Goal: Task Accomplishment & Management: Use online tool/utility

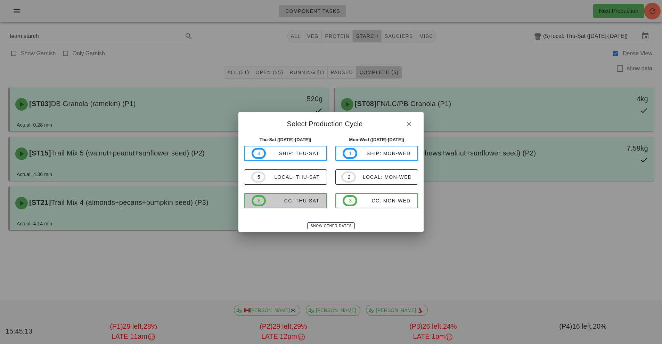
click at [299, 198] on div "CC: Thu-Sat" at bounding box center [293, 201] width 54 height 6
type input "CC: Thu-Sat ([DATE]-[DATE])"
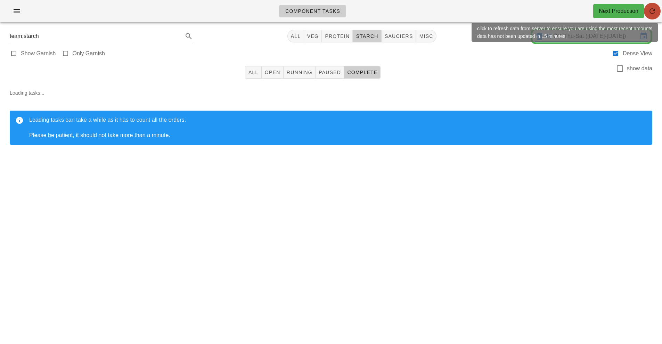
click at [654, 11] on icon "button" at bounding box center [652, 11] width 8 height 8
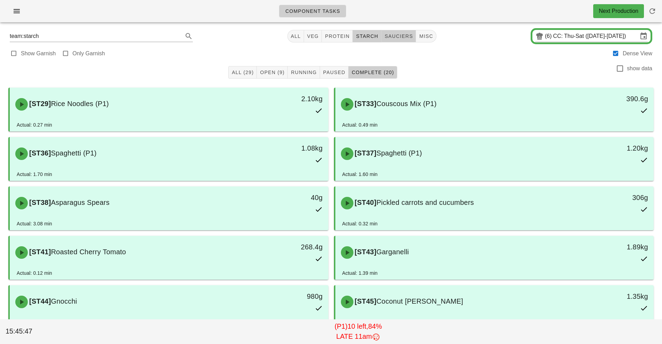
click at [399, 38] on span "sauciers" at bounding box center [398, 36] width 29 height 6
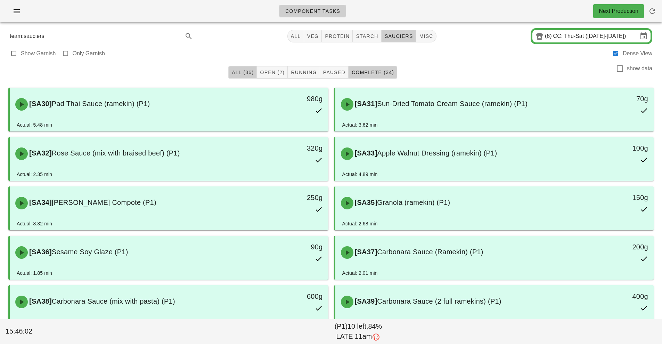
click at [243, 71] on span "All (36)" at bounding box center [242, 72] width 22 height 6
click at [366, 39] on span "starch" at bounding box center [366, 36] width 23 height 6
type input "team:starch"
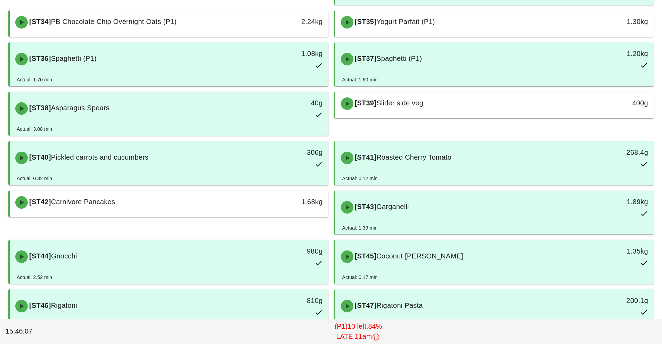
scroll to position [178, 0]
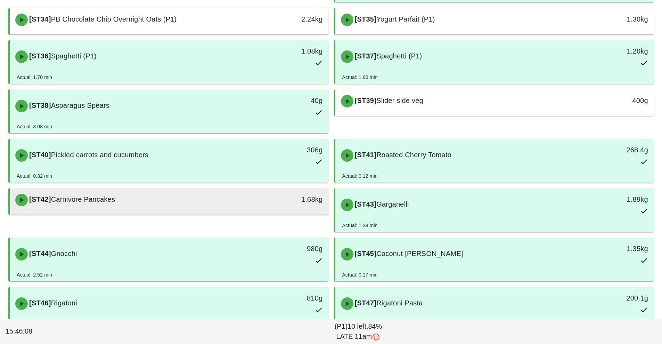
click at [131, 205] on div "[ST42] Carnivore Pancakes" at bounding box center [129, 199] width 237 height 21
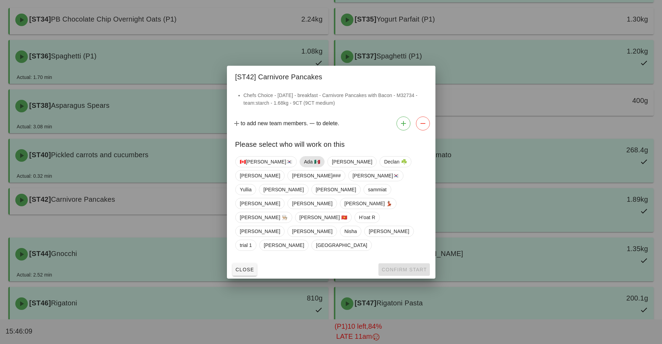
click at [304, 167] on span "Ada 🇲🇽" at bounding box center [312, 161] width 16 height 10
click at [400, 267] on span "Confirm Start" at bounding box center [404, 270] width 46 height 6
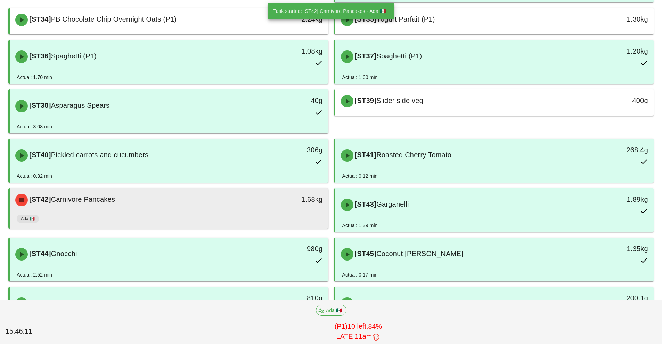
click at [268, 205] on div "1.68kg" at bounding box center [287, 199] width 79 height 21
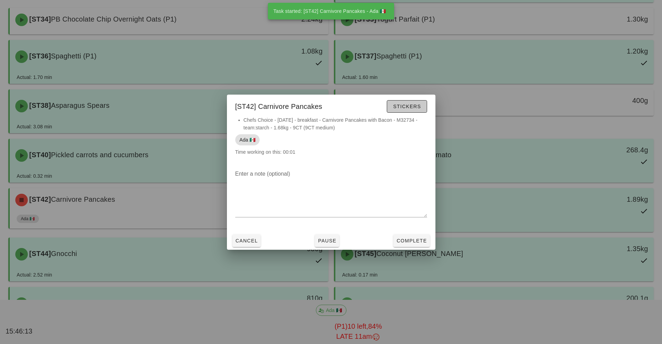
click at [412, 108] on span "Stickers" at bounding box center [407, 107] width 28 height 6
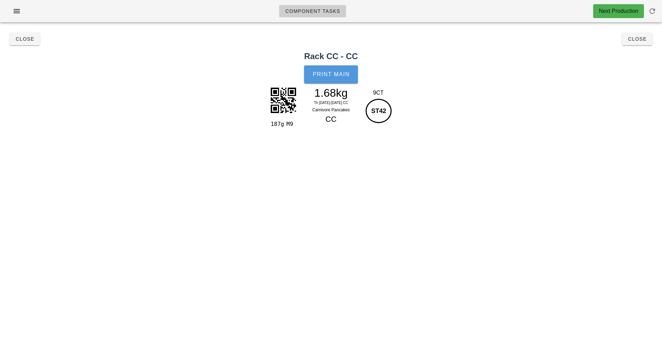
click at [334, 74] on span "Print Main" at bounding box center [331, 74] width 38 height 6
click at [640, 41] on span "Close" at bounding box center [637, 39] width 19 height 6
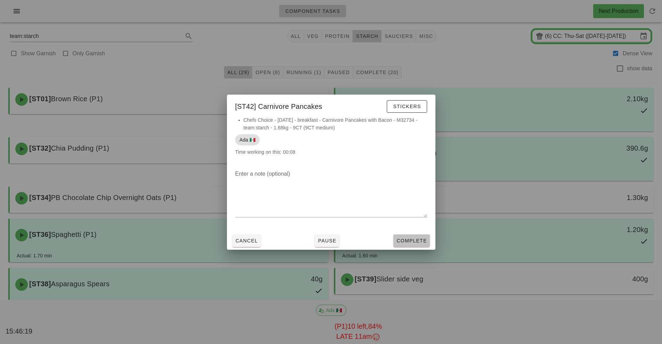
click at [419, 240] on span "Complete" at bounding box center [411, 241] width 31 height 6
